Goal: Information Seeking & Learning: Compare options

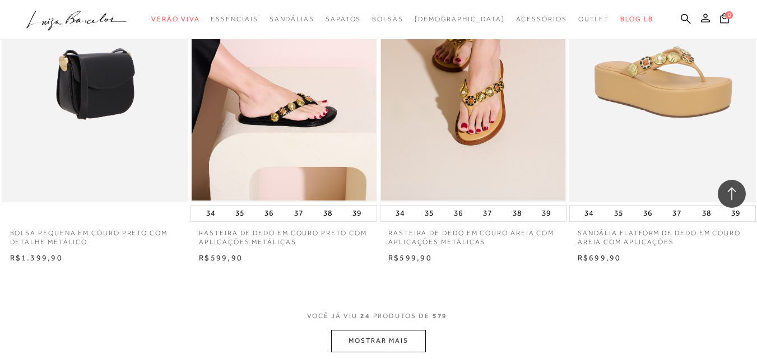
scroll to position [1958, 0]
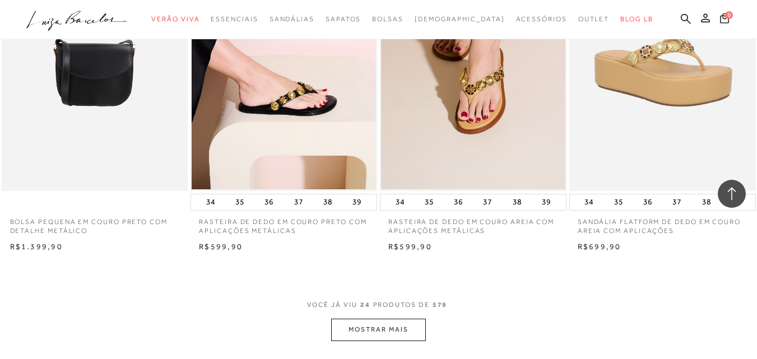
click at [375, 329] on button "MOSTRAR MAIS" at bounding box center [378, 330] width 94 height 22
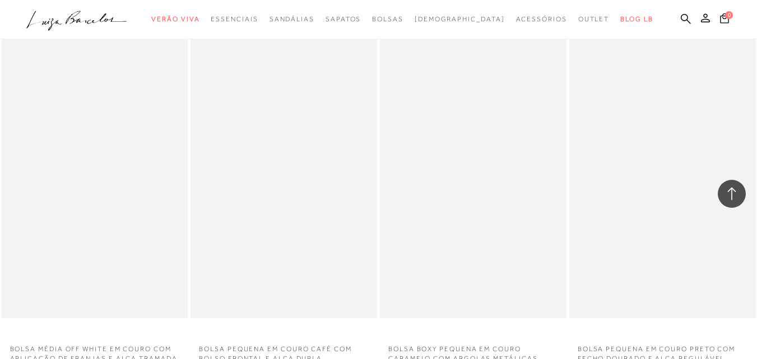
scroll to position [728, 0]
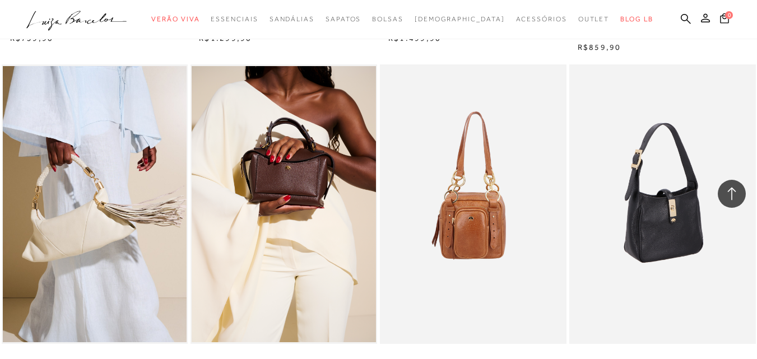
click at [633, 189] on img at bounding box center [662, 204] width 185 height 280
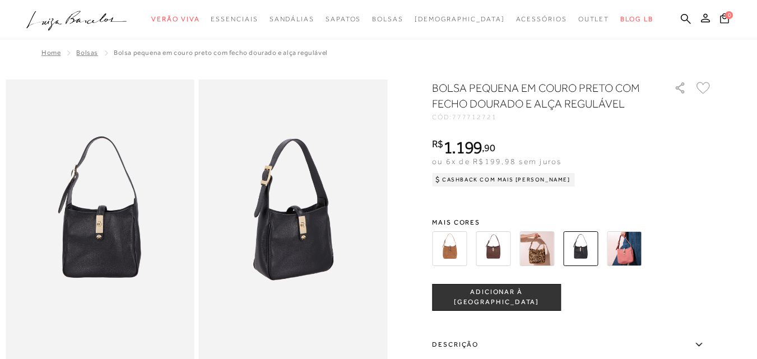
click at [282, 223] on img at bounding box center [293, 221] width 189 height 283
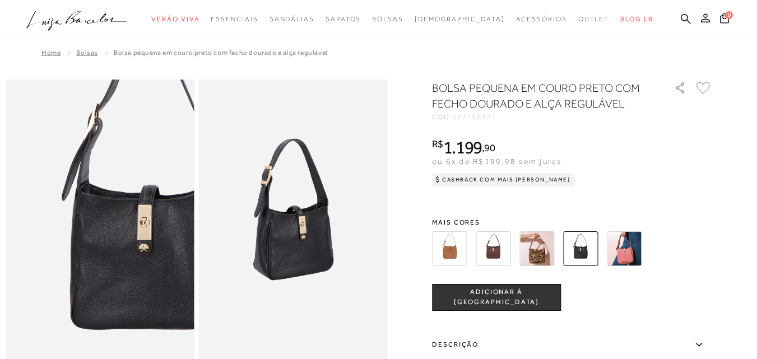
click at [52, 229] on img at bounding box center [144, 216] width 377 height 566
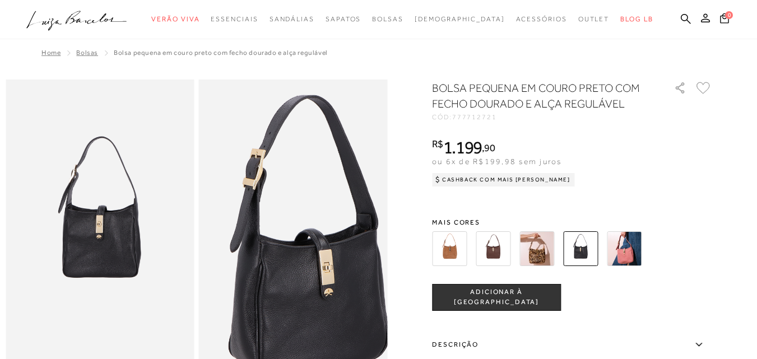
click at [280, 185] on img at bounding box center [307, 259] width 377 height 566
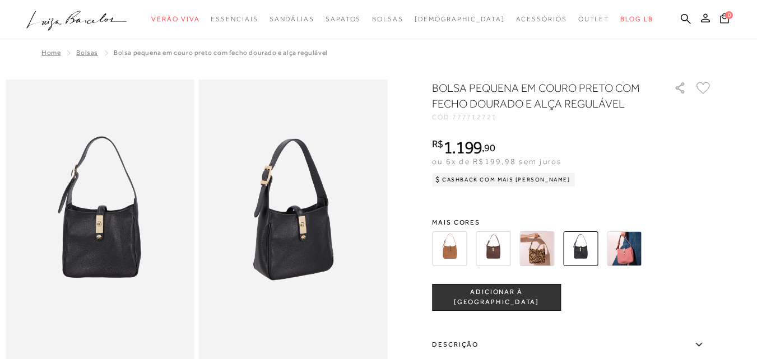
click at [510, 250] on img at bounding box center [493, 248] width 35 height 35
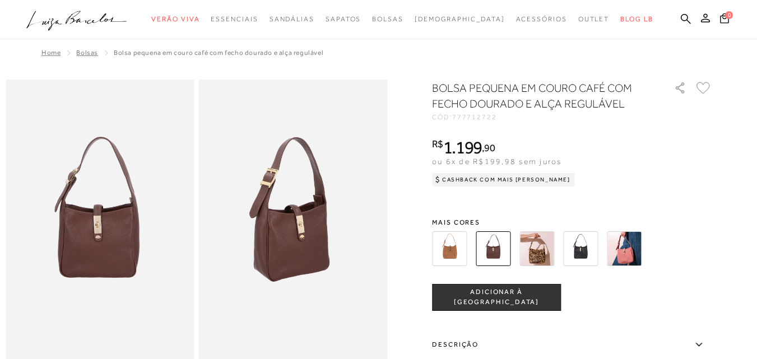
click at [111, 228] on img at bounding box center [100, 221] width 189 height 283
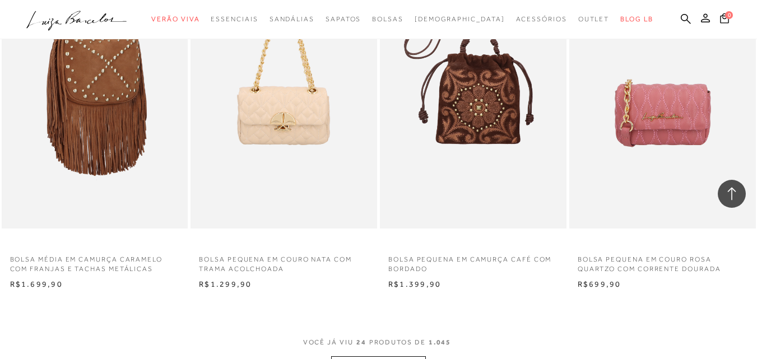
scroll to position [2073, 0]
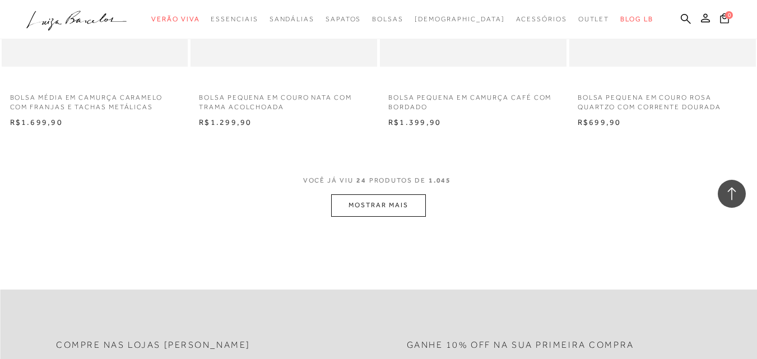
click at [390, 195] on button "MOSTRAR MAIS" at bounding box center [378, 205] width 94 height 22
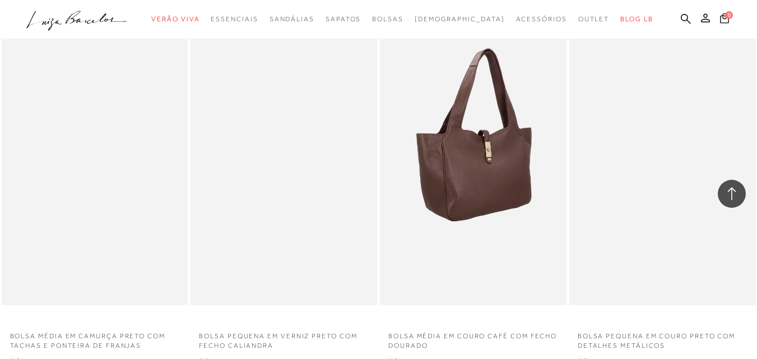
scroll to position [4091, 0]
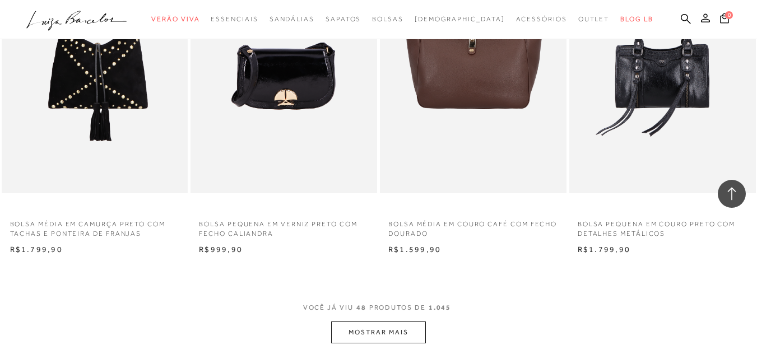
click at [370, 330] on button "MOSTRAR MAIS" at bounding box center [378, 333] width 94 height 22
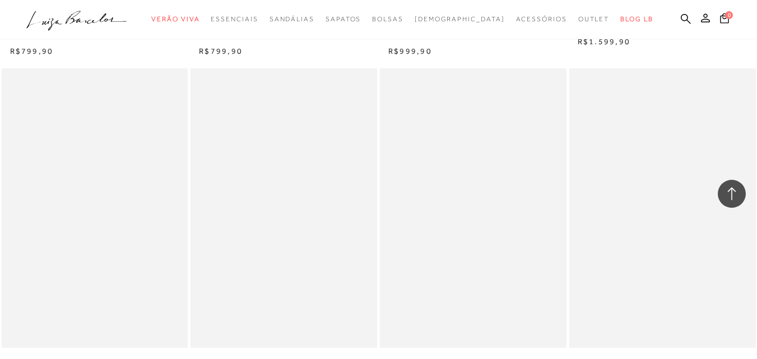
scroll to position [6220, 0]
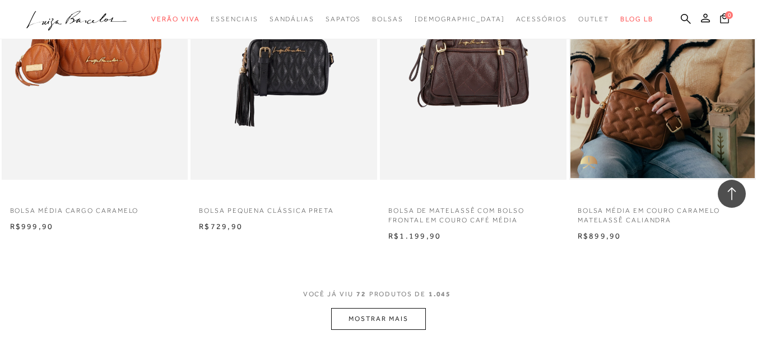
click at [338, 313] on button "MOSTRAR MAIS" at bounding box center [378, 319] width 94 height 22
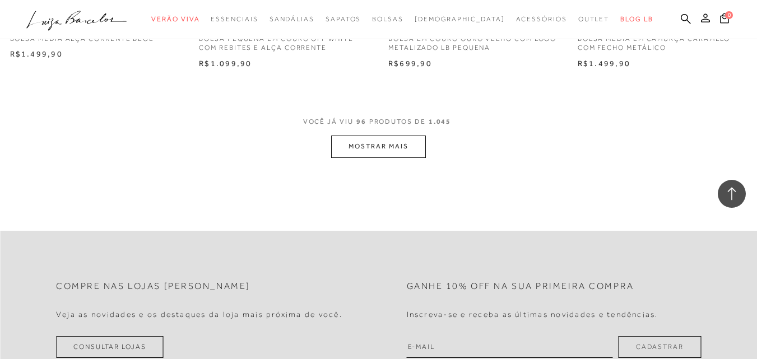
scroll to position [8461, 0]
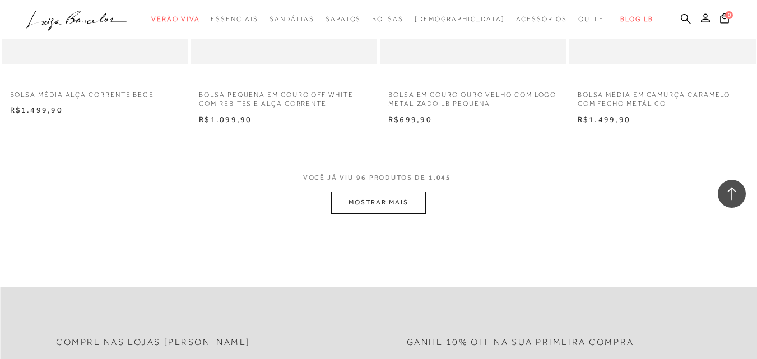
click at [384, 182] on span "VOCÊ JÁ VIU 96 PRODUTOS DE 1.045" at bounding box center [378, 181] width 151 height 20
click at [380, 208] on button "MOSTRAR MAIS" at bounding box center [378, 203] width 94 height 22
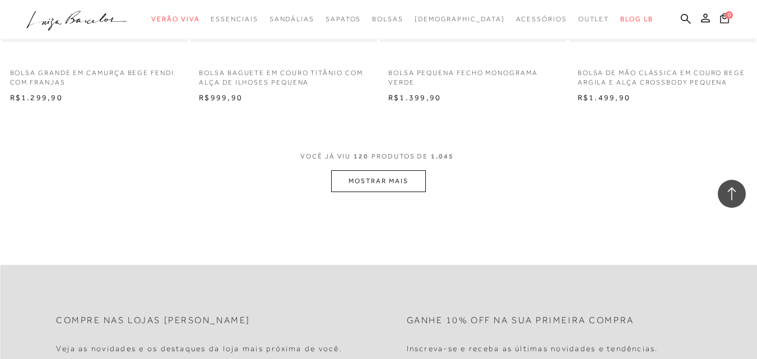
scroll to position [10647, 0]
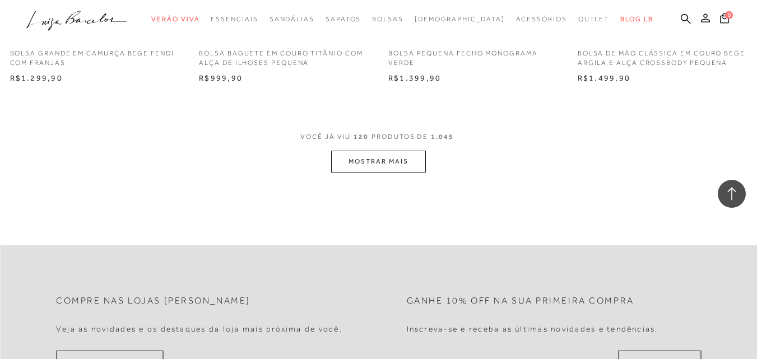
click at [371, 153] on button "MOSTRAR MAIS" at bounding box center [378, 162] width 94 height 22
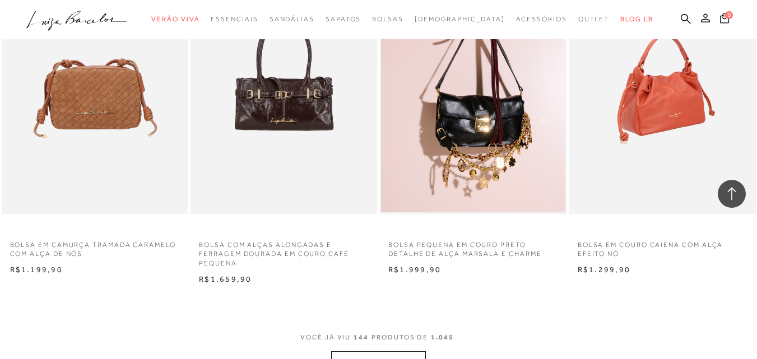
scroll to position [12496, 0]
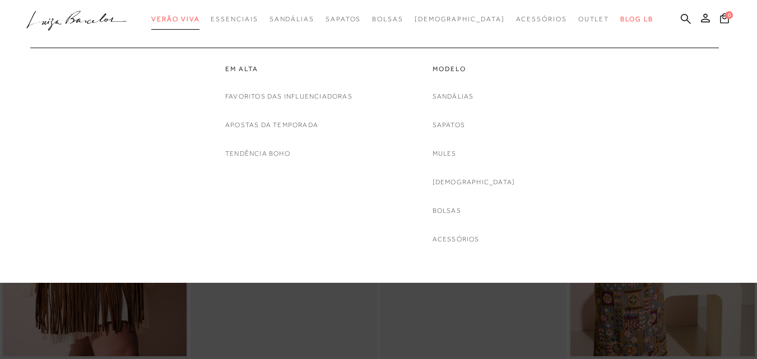
click at [197, 18] on span "Verão Viva" at bounding box center [175, 19] width 48 height 8
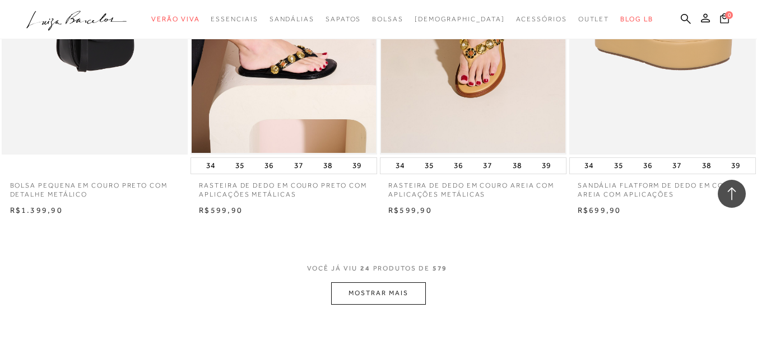
scroll to position [1849, 0]
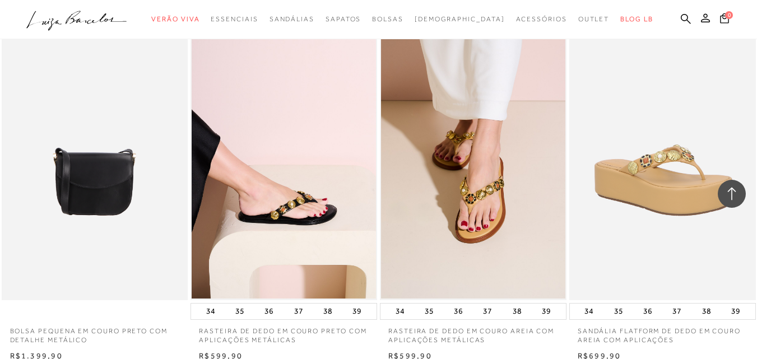
click at [102, 27] on icon ".a{fill-rule:evenodd;}" at bounding box center [76, 21] width 101 height 24
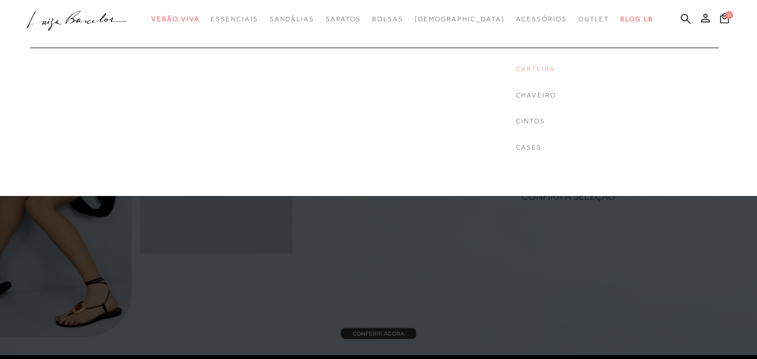
click at [516, 65] on link "Carteira" at bounding box center [536, 69] width 40 height 10
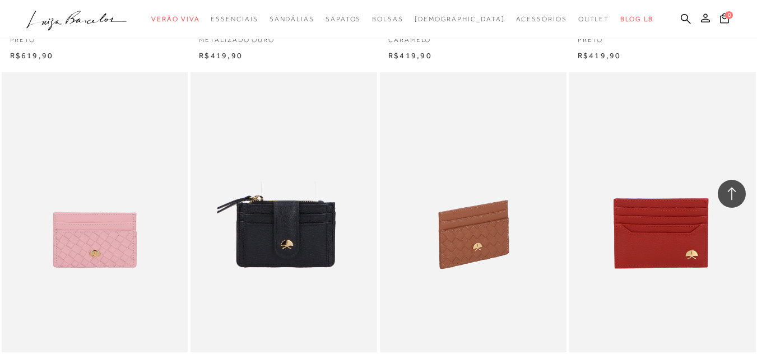
scroll to position [1009, 0]
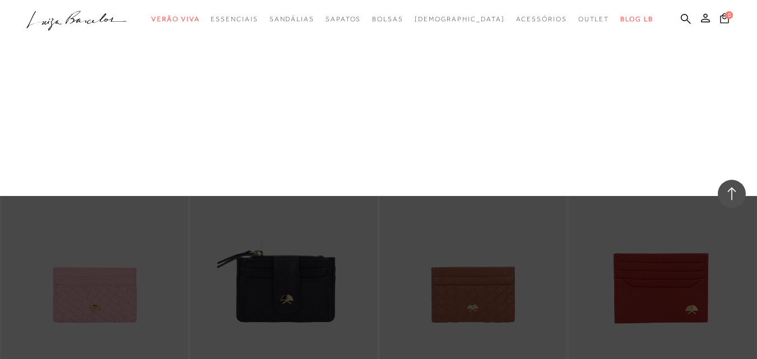
click at [0, 0] on link "Cases" at bounding box center [0, 0] width 0 height 0
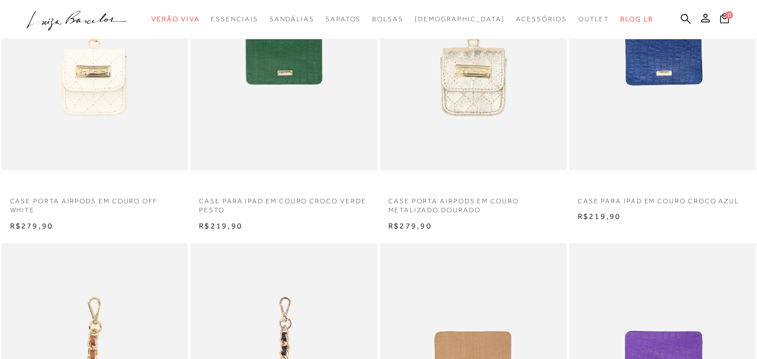
scroll to position [168, 0]
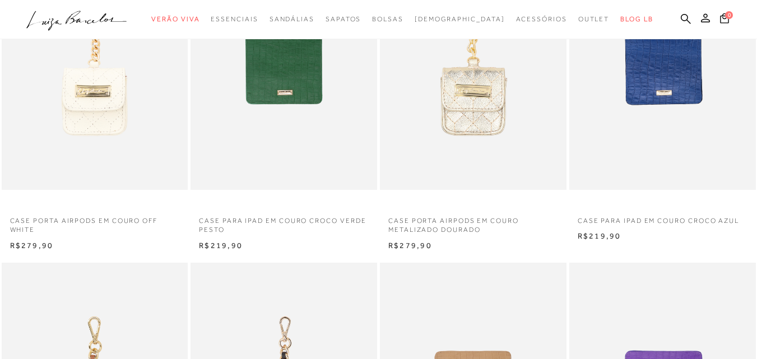
click at [119, 10] on icon ".a{fill-rule:evenodd;}" at bounding box center [76, 21] width 101 height 24
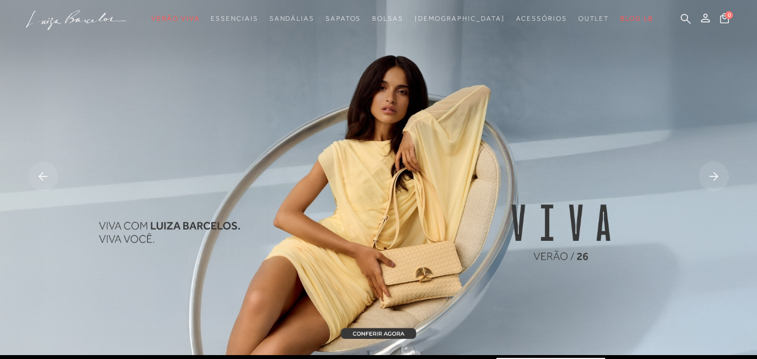
click at [702, 169] on rect at bounding box center [714, 176] width 30 height 30
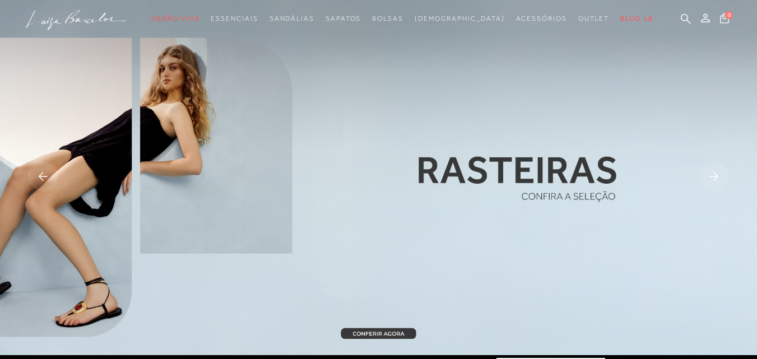
click at [718, 165] on rect at bounding box center [714, 176] width 30 height 30
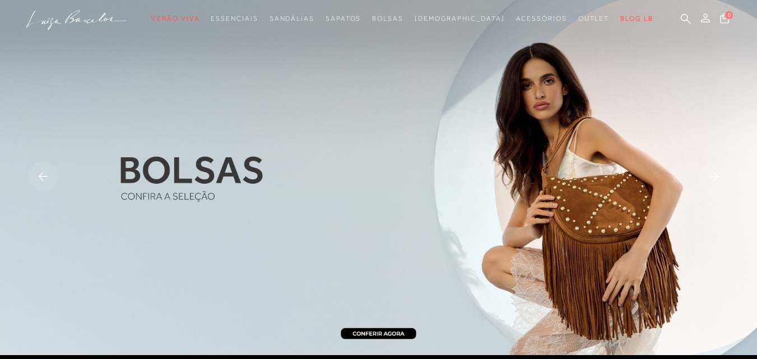
click at [718, 165] on rect at bounding box center [714, 176] width 30 height 30
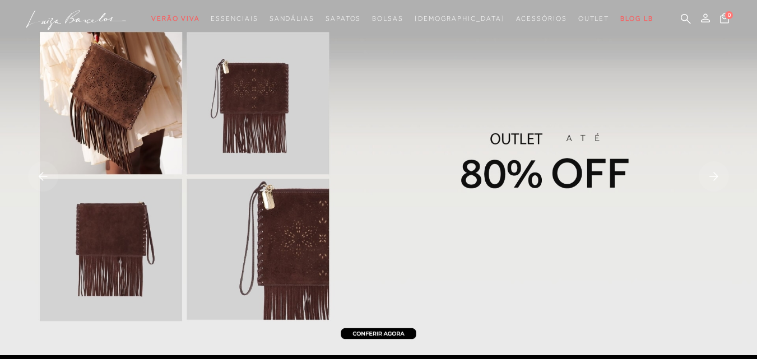
click at [544, 154] on img at bounding box center [378, 177] width 757 height 355
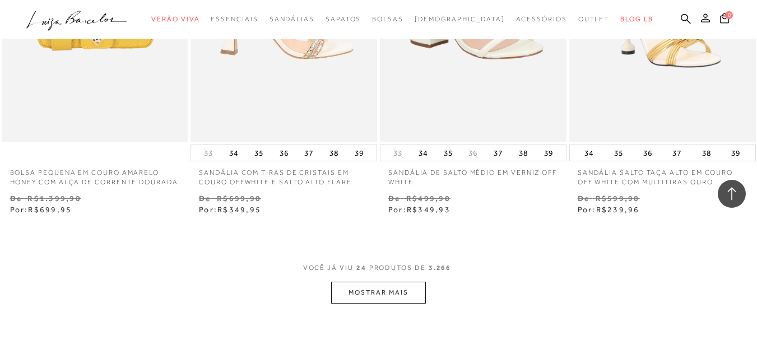
scroll to position [2129, 0]
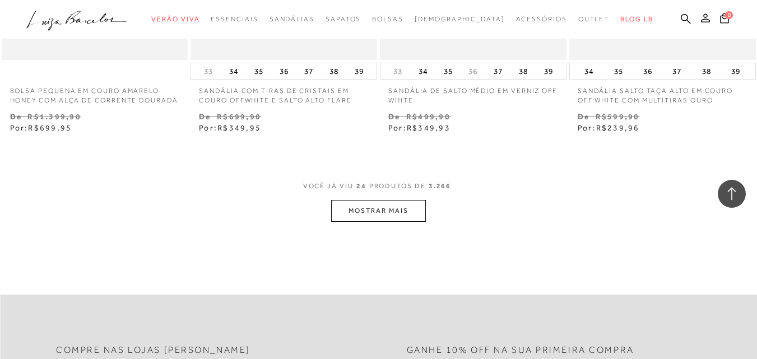
click at [386, 220] on button "MOSTRAR MAIS" at bounding box center [378, 211] width 94 height 22
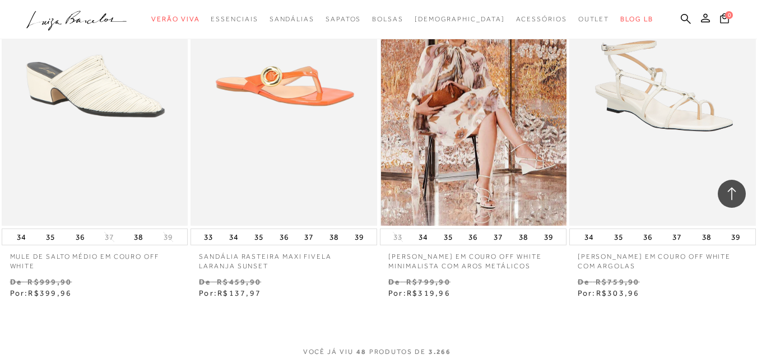
scroll to position [4259, 0]
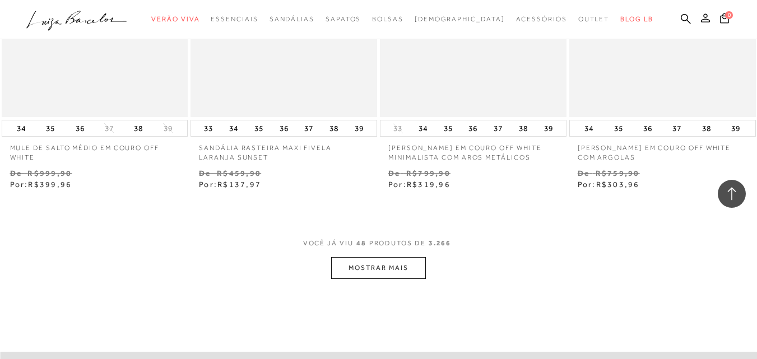
click at [377, 270] on button "MOSTRAR MAIS" at bounding box center [378, 268] width 94 height 22
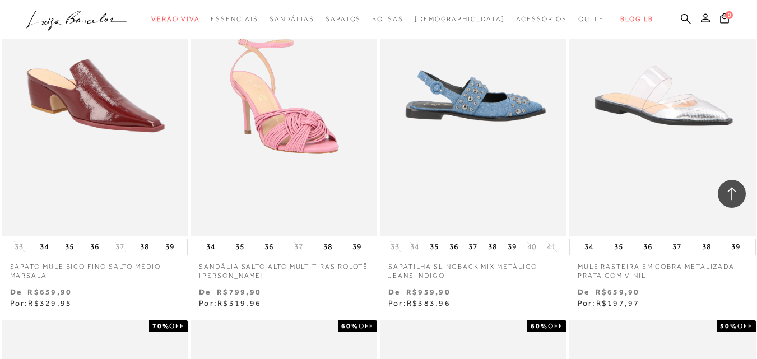
scroll to position [5099, 0]
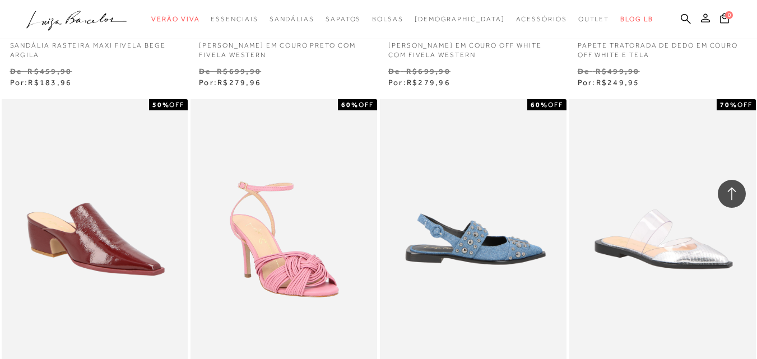
click at [438, 247] on img at bounding box center [473, 239] width 185 height 280
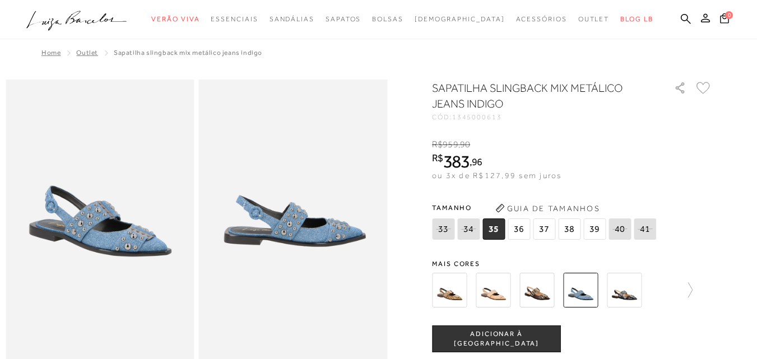
click at [301, 229] on img at bounding box center [293, 221] width 189 height 283
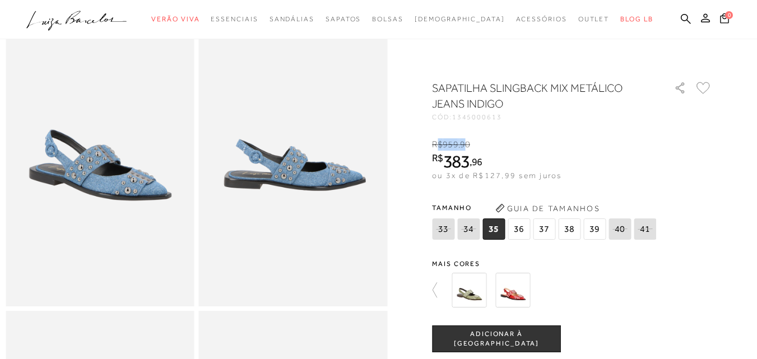
drag, startPoint x: 442, startPoint y: 146, endPoint x: 471, endPoint y: 146, distance: 29.1
click at [470, 146] on span "R$ 959 , 90" at bounding box center [451, 145] width 38 height 10
click at [465, 146] on span "90" at bounding box center [465, 145] width 10 height 10
click at [445, 290] on icon at bounding box center [440, 290] width 16 height 16
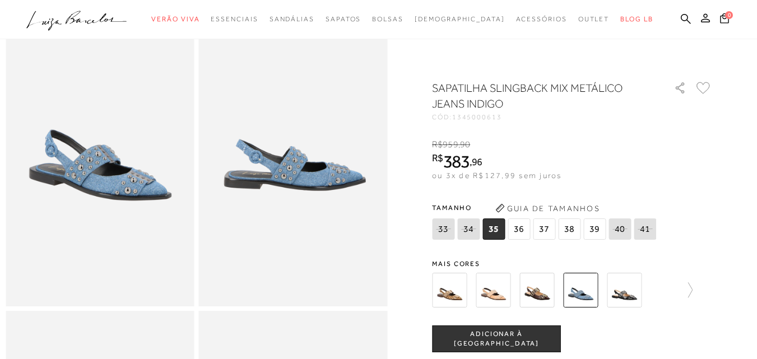
click at [536, 291] on img at bounding box center [536, 290] width 35 height 35
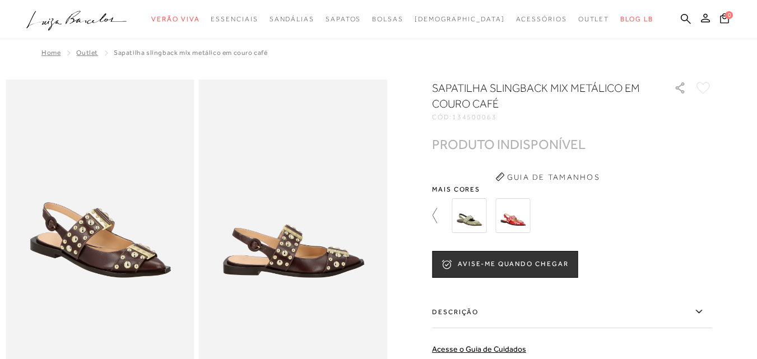
click at [436, 210] on icon at bounding box center [440, 216] width 16 height 16
click at [443, 216] on img at bounding box center [449, 215] width 35 height 35
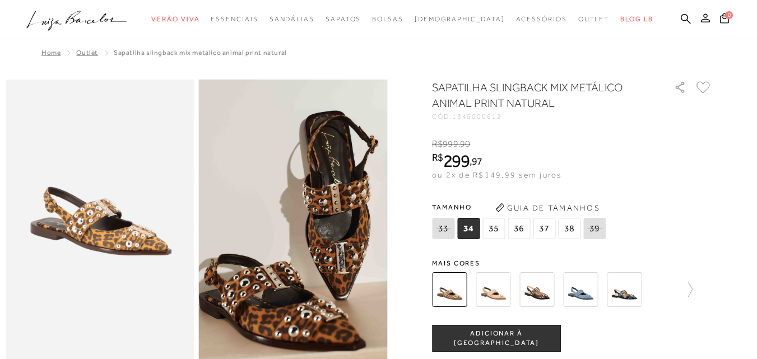
click at [499, 289] on img at bounding box center [493, 289] width 35 height 35
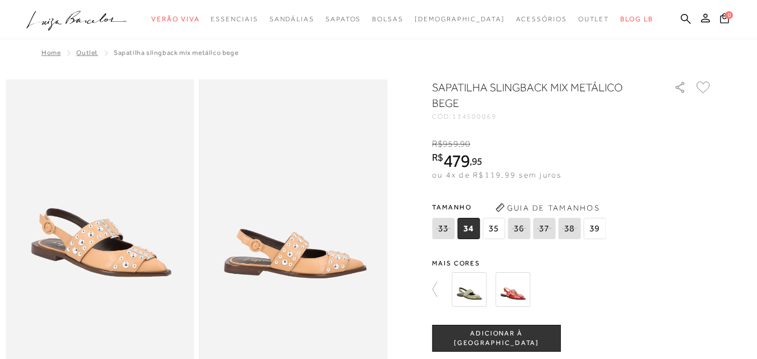
click at [516, 297] on img at bounding box center [512, 289] width 35 height 35
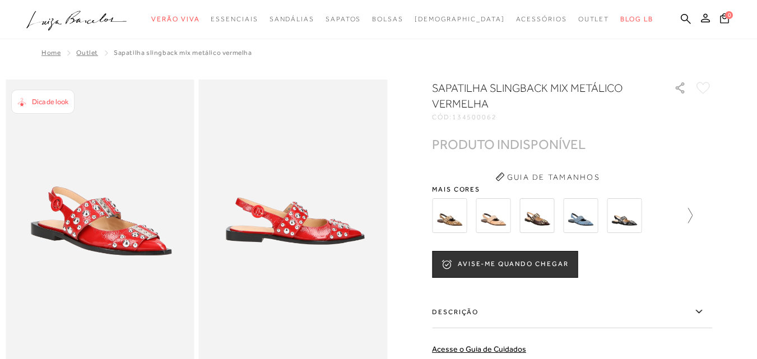
click at [689, 213] on icon at bounding box center [685, 216] width 16 height 16
click at [475, 222] on img at bounding box center [469, 215] width 35 height 35
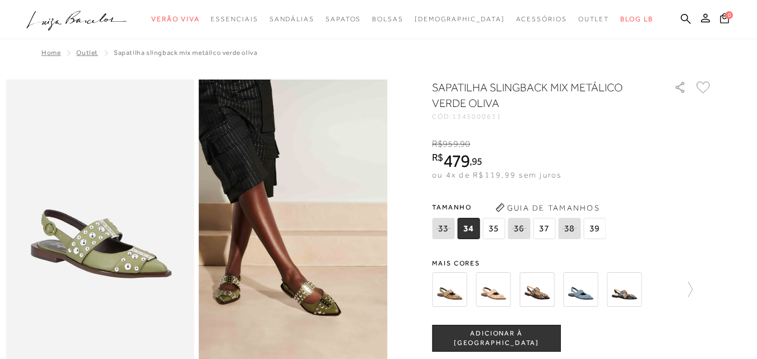
click at [576, 291] on img at bounding box center [580, 289] width 35 height 35
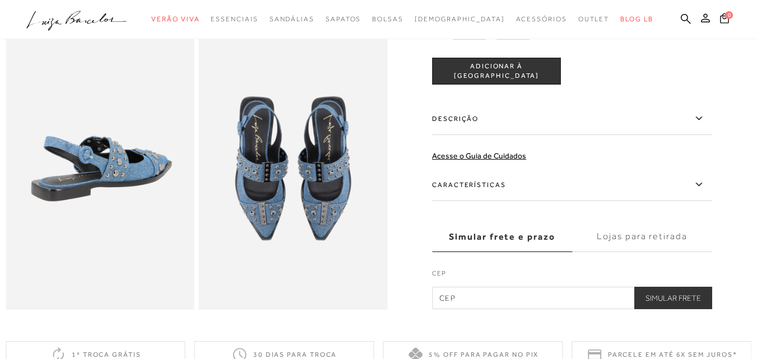
scroll to position [336, 0]
